Goal: Task Accomplishment & Management: Use online tool/utility

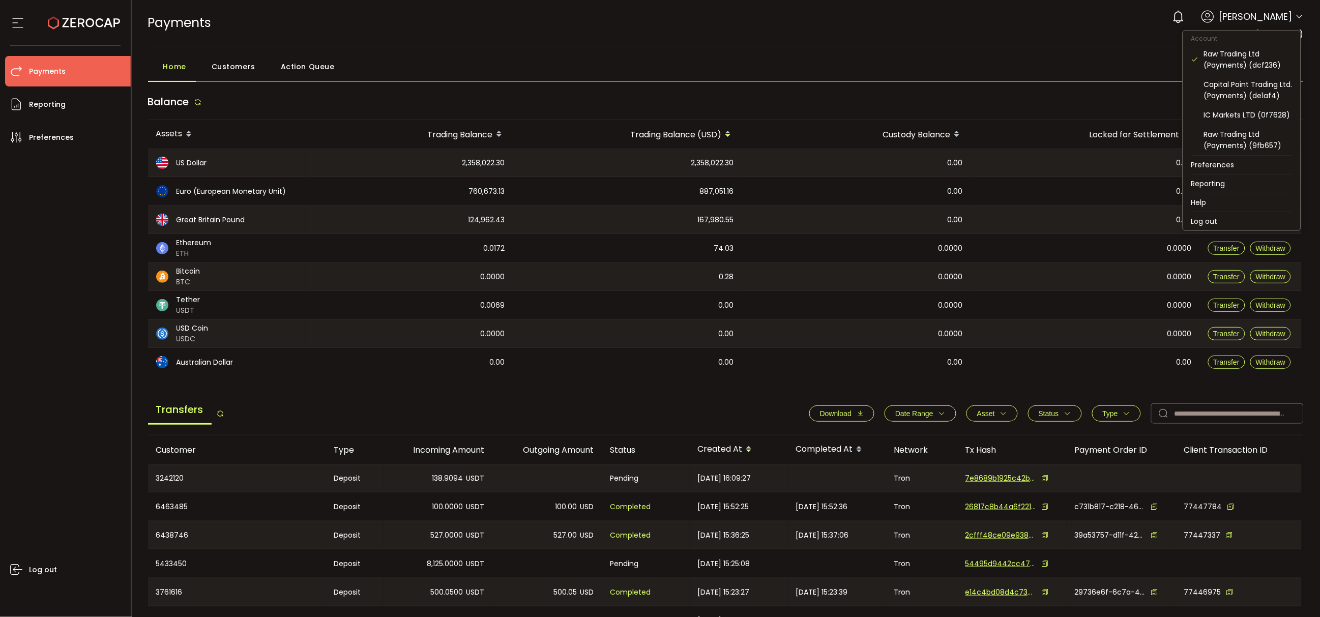
click at [1297, 19] on icon at bounding box center [1300, 17] width 8 height 8
click at [1260, 90] on div "Capital Point Trading Ltd. (Payments) (de1af4)" at bounding box center [1248, 90] width 89 height 22
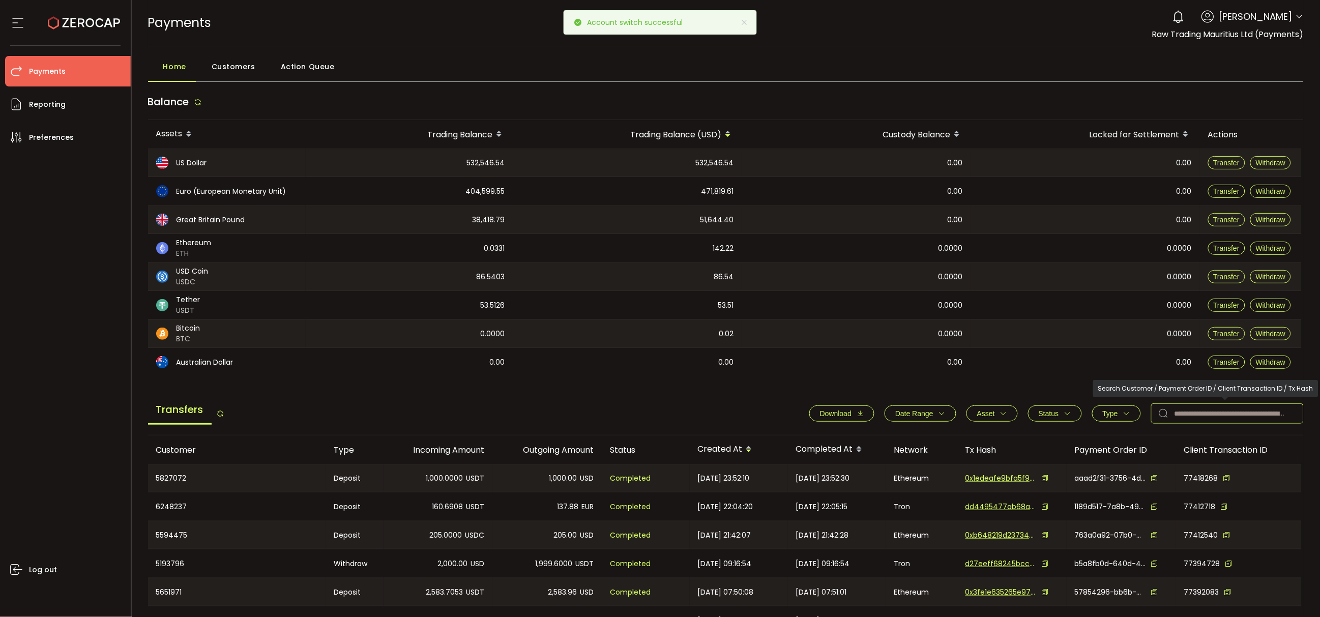
click at [1214, 416] on input "text" at bounding box center [1227, 413] width 153 height 20
paste input "*******"
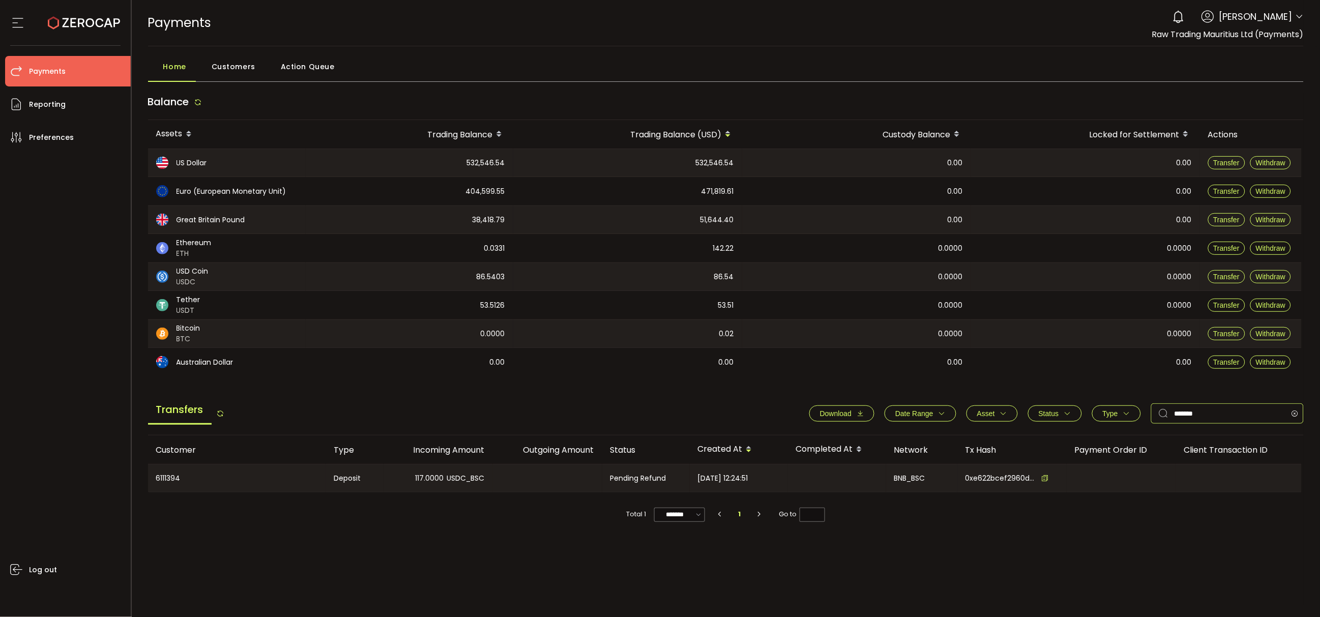
type input "*******"
click at [1003, 478] on span "0xe622bcef2960d08dacbe4998fde2fd9905e482518448565e09a38031434f9a0b" at bounding box center [1001, 478] width 71 height 11
click at [1019, 476] on span "0xe622bcef2960d08dacbe4998fde2fd9905e482518448565e09a38031434f9a0b" at bounding box center [1001, 478] width 71 height 11
click at [1044, 477] on icon at bounding box center [1045, 478] width 7 height 7
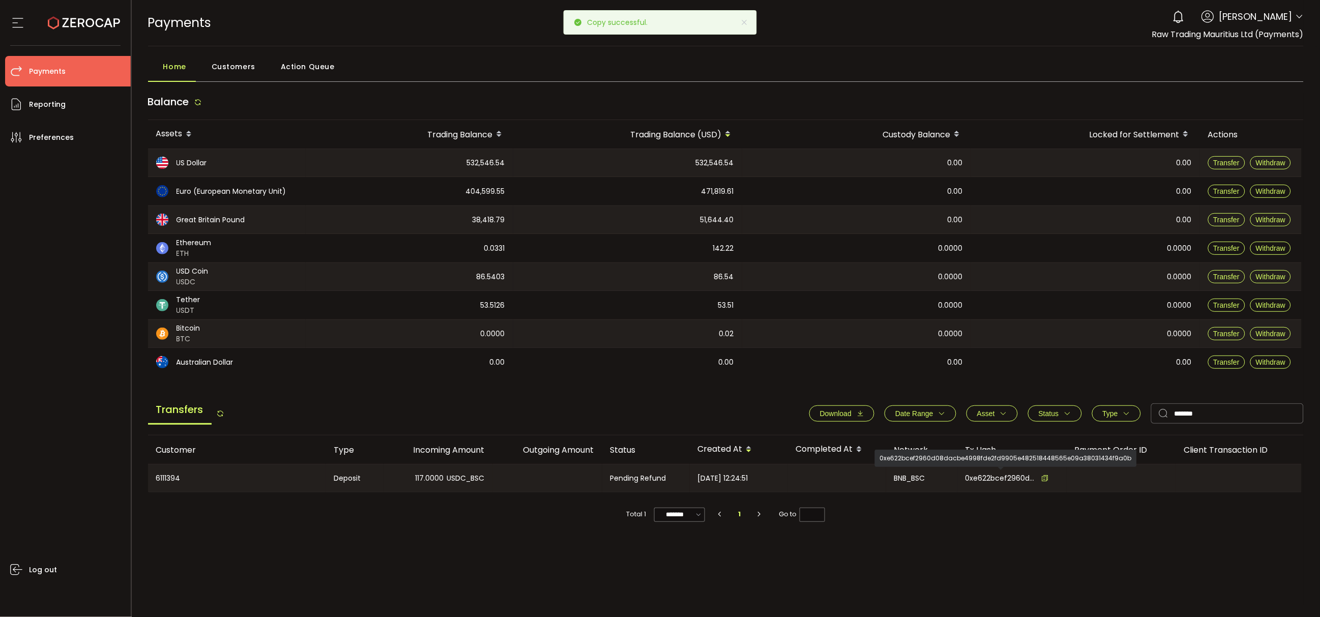
click at [1017, 476] on span "0xe622bcef2960d08dacbe4998fde2fd9905e482518448565e09a38031434f9a0b" at bounding box center [1001, 478] width 71 height 11
click at [991, 476] on span "0xe622bcef2960d08dacbe4998fde2fd9905e482518448565e09a38031434f9a0b" at bounding box center [1001, 478] width 71 height 11
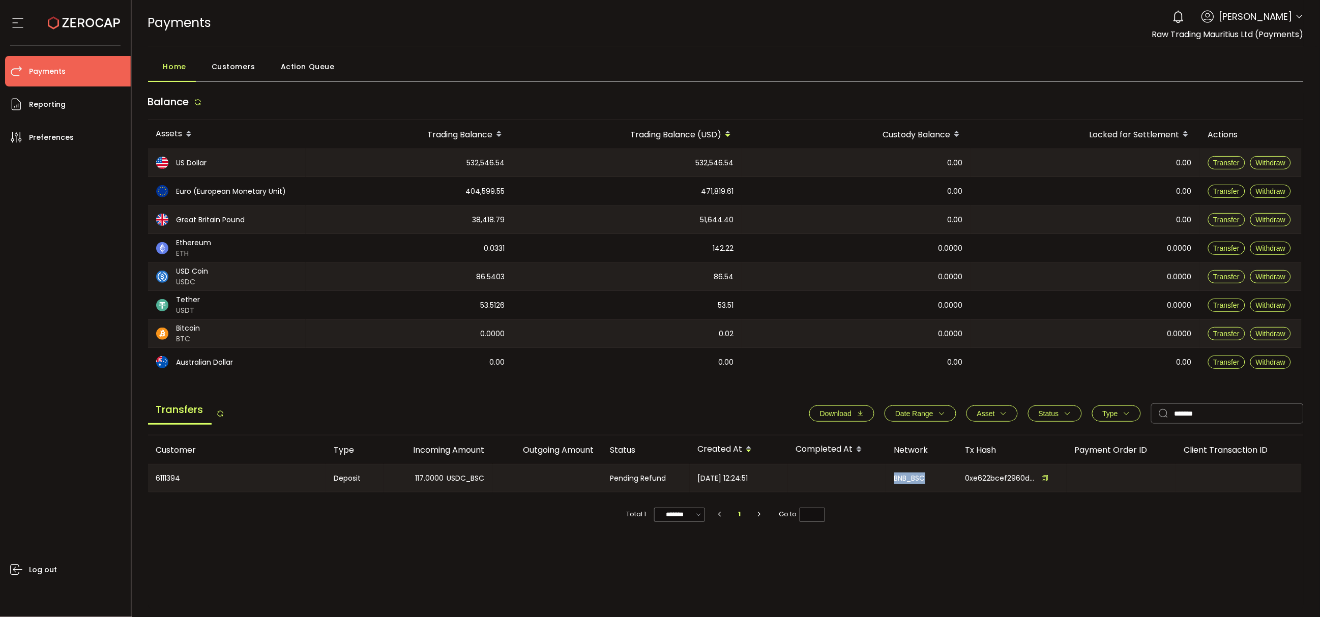
drag, startPoint x: 892, startPoint y: 477, endPoint x: 930, endPoint y: 479, distance: 37.2
click at [930, 479] on div "BNB_BSC" at bounding box center [921, 478] width 71 height 27
copy div "BNB_BSC"
